Goal: Task Accomplishment & Management: Use online tool/utility

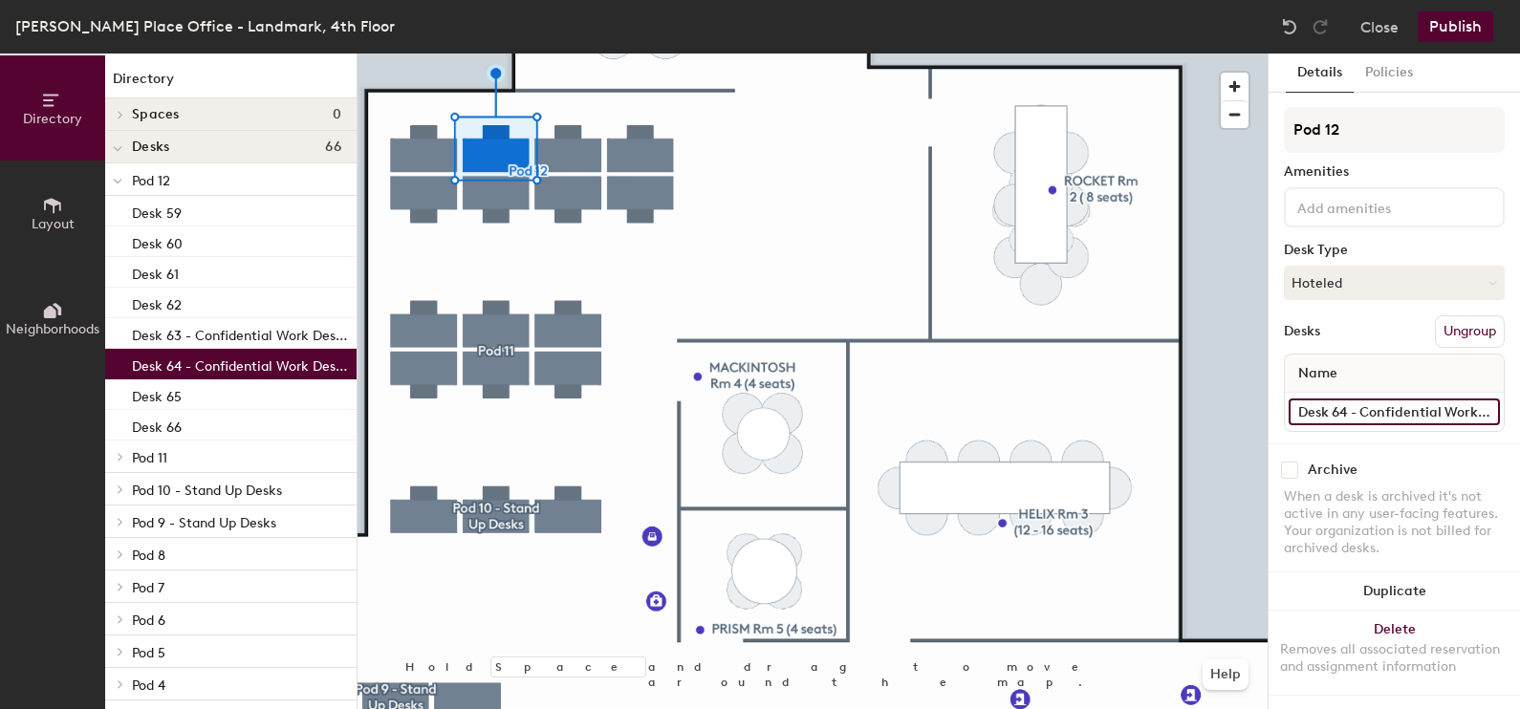
click at [1405, 401] on input "Desk 64 - Confidential Work Desks (HR/Finance)" at bounding box center [1394, 412] width 211 height 27
click at [1403, 411] on input "Desk 64 - Confidential Work Desks (HR/Finance)" at bounding box center [1394, 412] width 211 height 27
drag, startPoint x: 1352, startPoint y: 403, endPoint x: 1513, endPoint y: 404, distance: 161.5
click at [1513, 404] on div "Details Policies Pod 12 Amenities Desk Type Hoteled Desks Ungroup Name Desk 64 …" at bounding box center [1393, 382] width 251 height 656
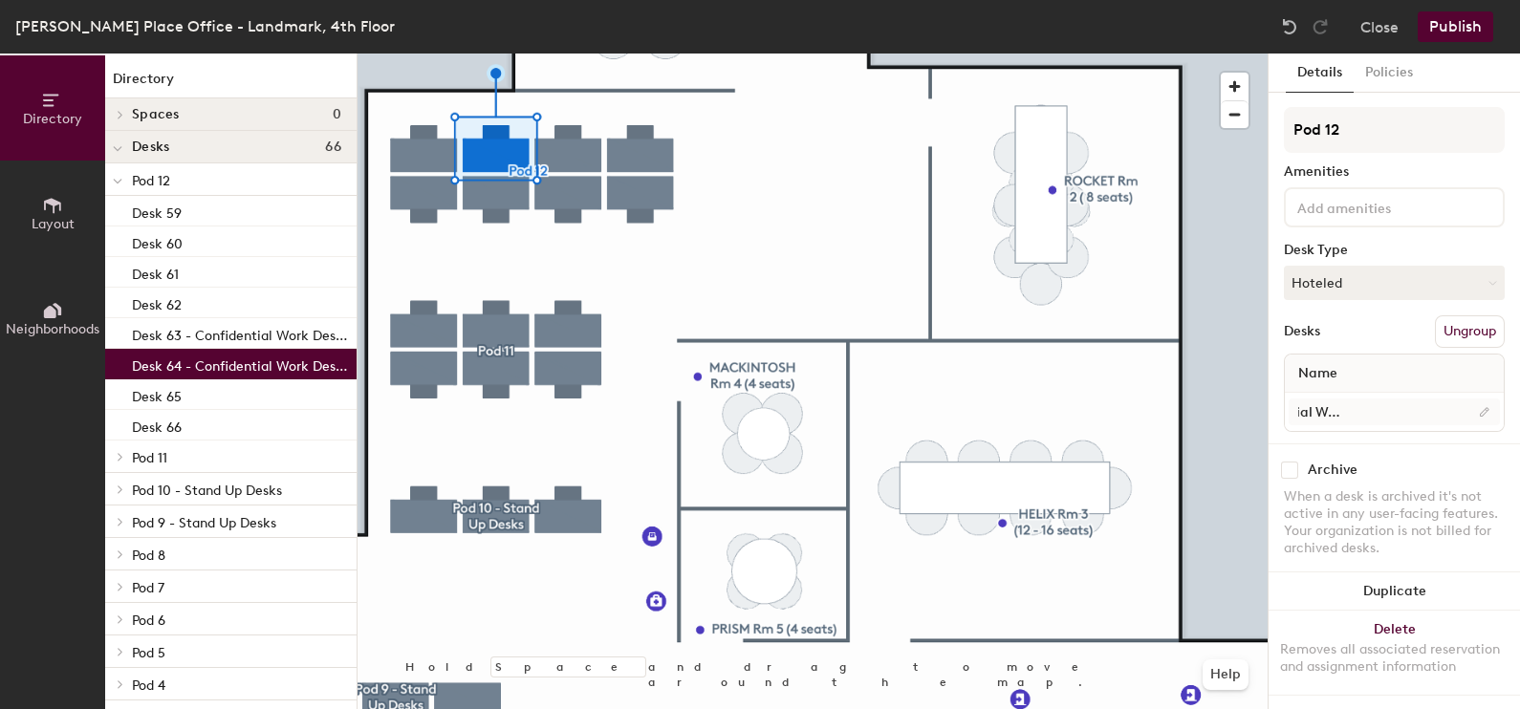
click at [572, 54] on div at bounding box center [812, 54] width 910 height 0
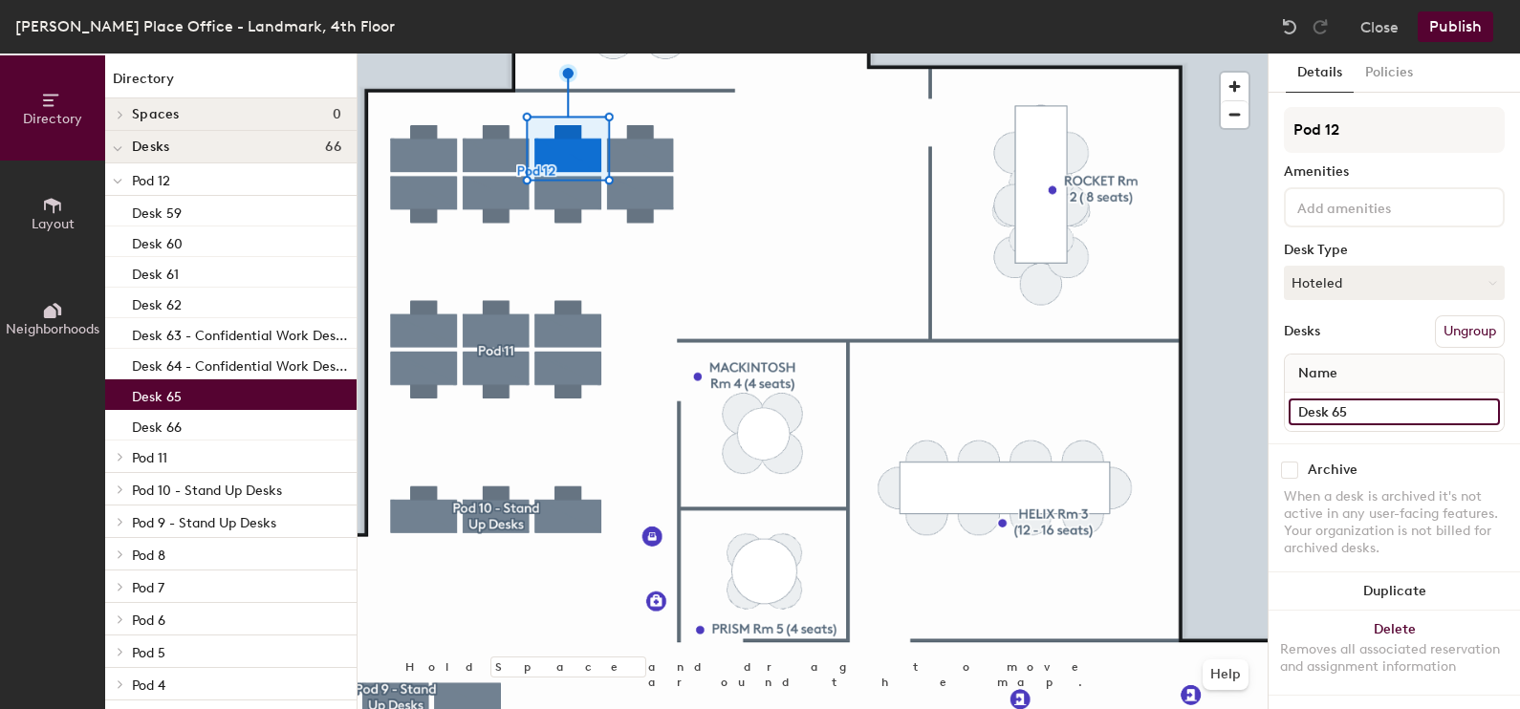
click at [1404, 415] on input "Desk 65" at bounding box center [1394, 412] width 211 height 27
paste input "- Confidential Work Desks (HR/Finance)"
type input "Desk 65 - Confidential Work Desks (HR/Finance)"
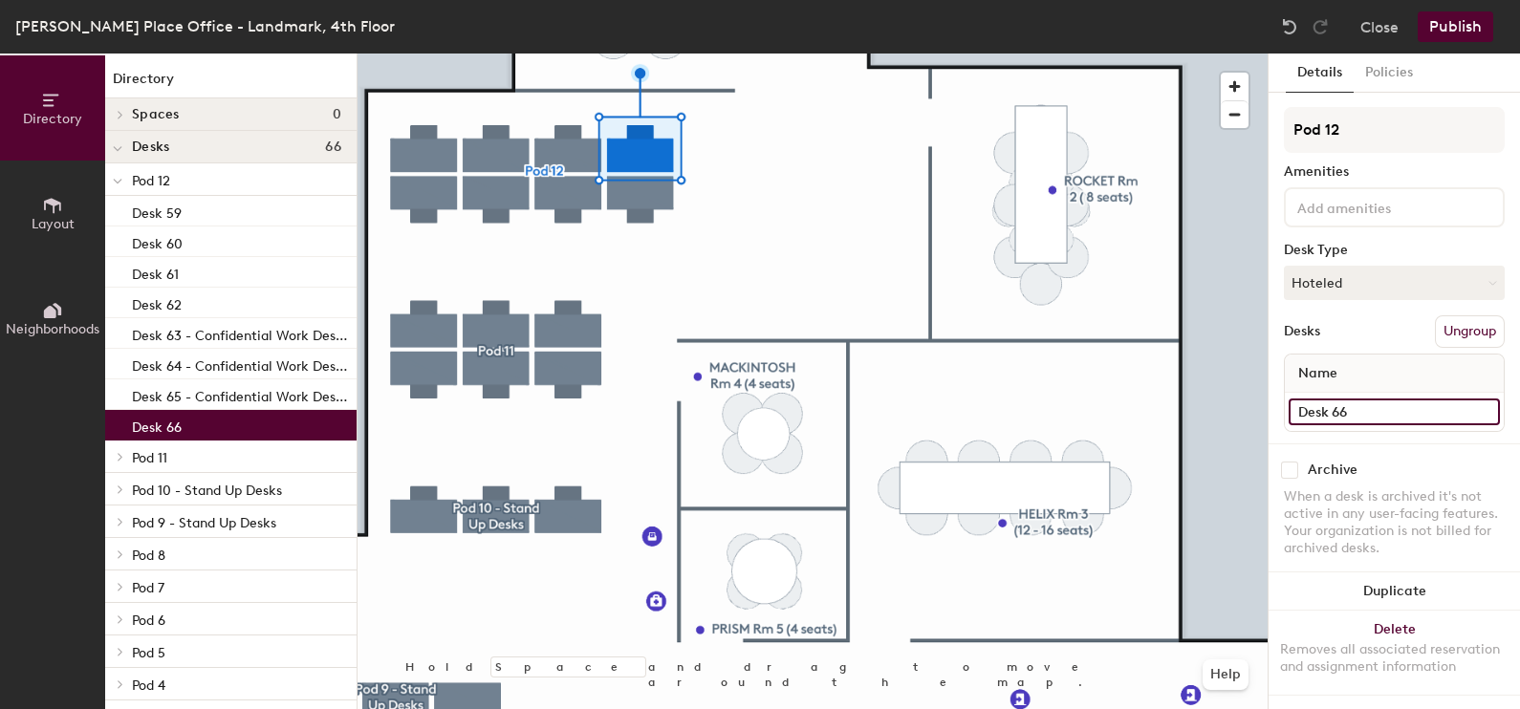
click at [1400, 401] on input "Desk 66" at bounding box center [1394, 412] width 211 height 27
click at [1396, 405] on input "Desk 66" at bounding box center [1394, 412] width 211 height 27
paste input "- Confidential Work Desks (HR/Finance)"
type input "Desk 66 - Confidential Work Desks (HR/Finance)"
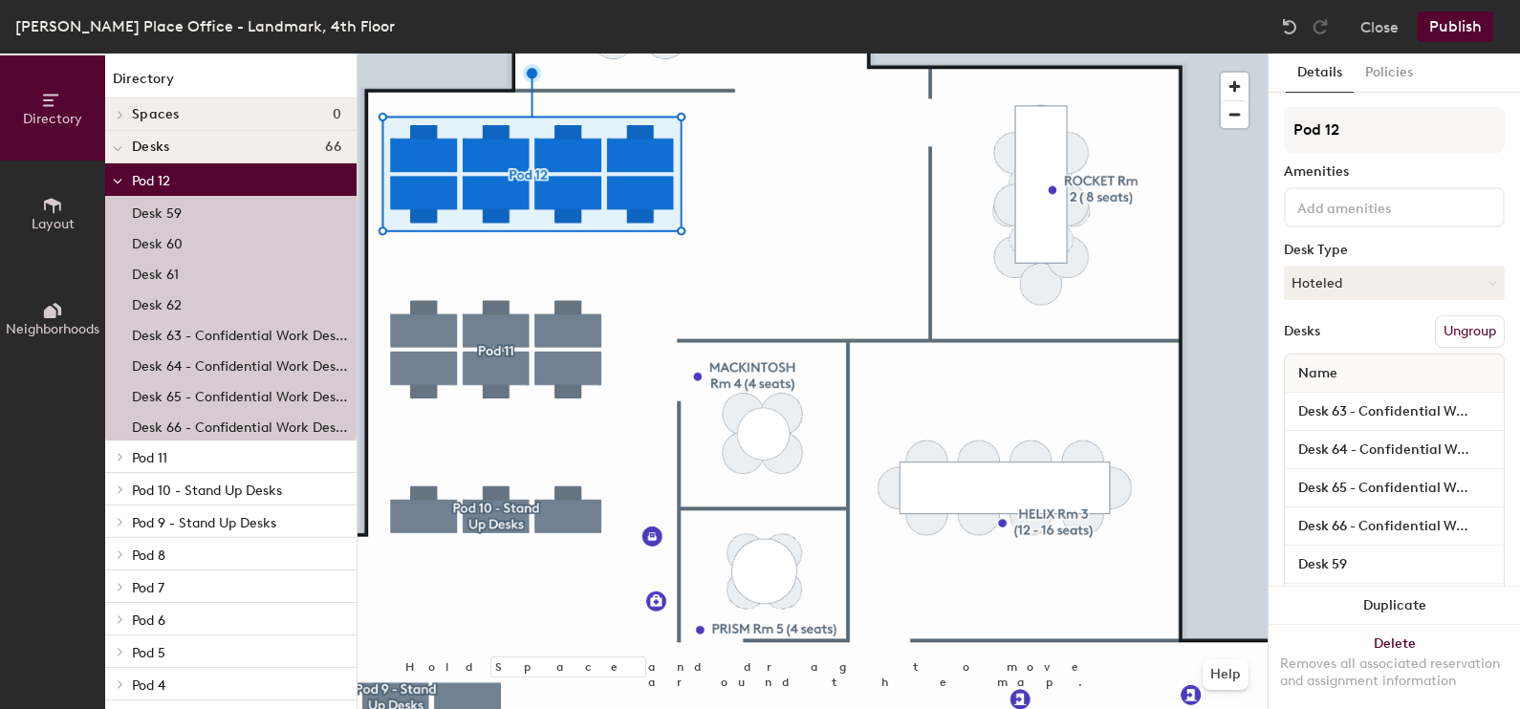
click at [1469, 36] on button "Publish" at bounding box center [1456, 26] width 76 height 31
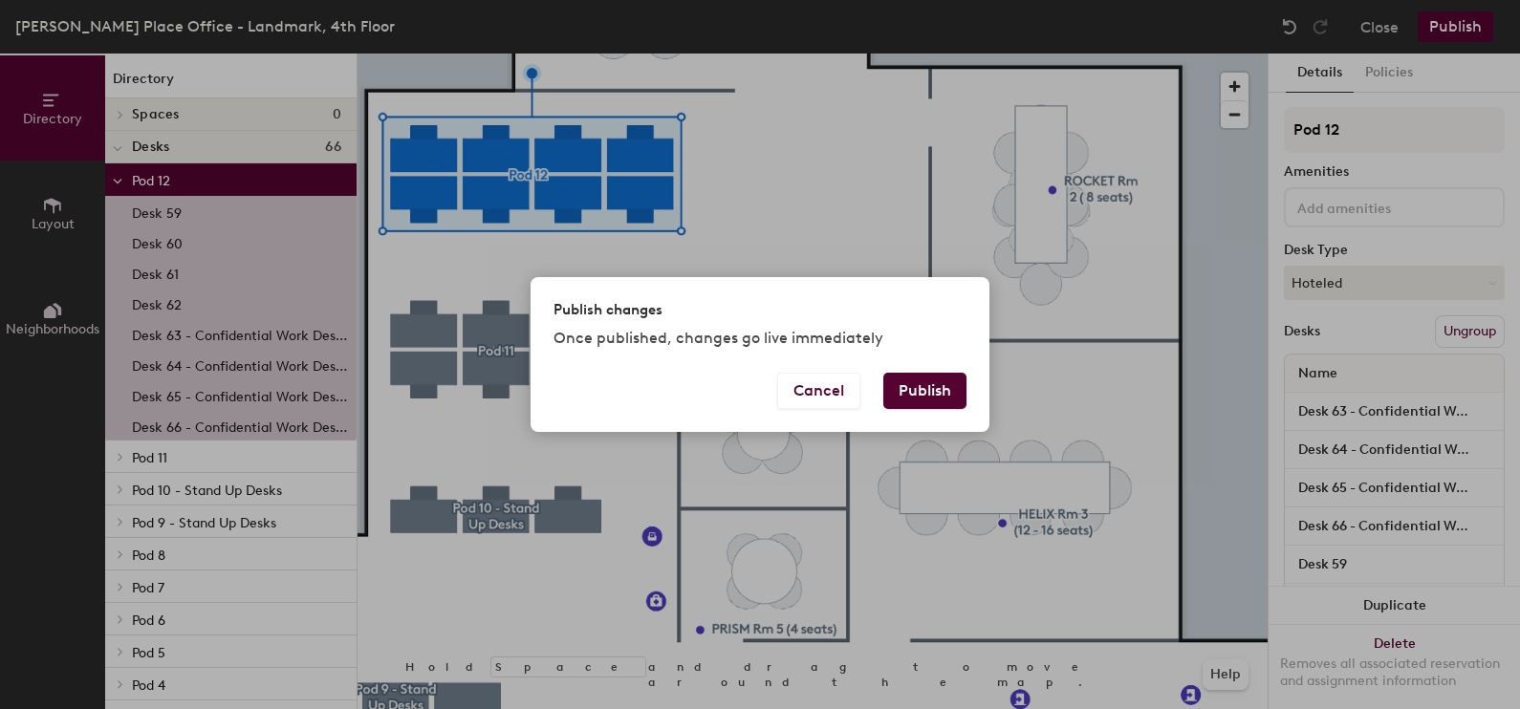
click at [942, 388] on button "Publish" at bounding box center [924, 391] width 83 height 36
